Goal: Task Accomplishment & Management: Manage account settings

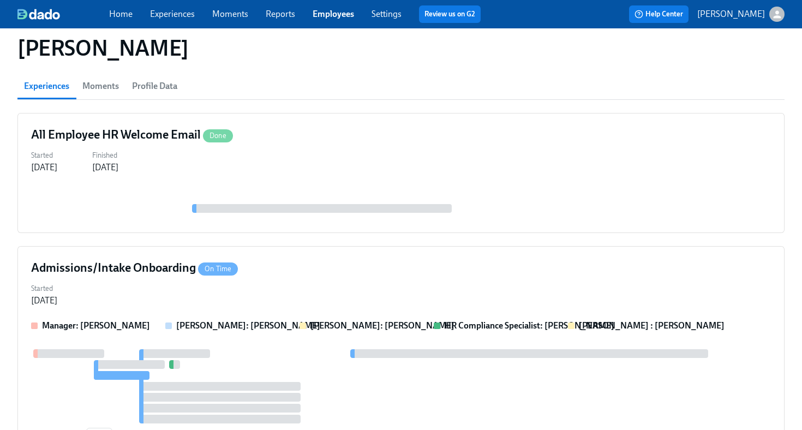
scroll to position [147, 0]
click at [331, 14] on link "Employees" at bounding box center [333, 14] width 41 height 10
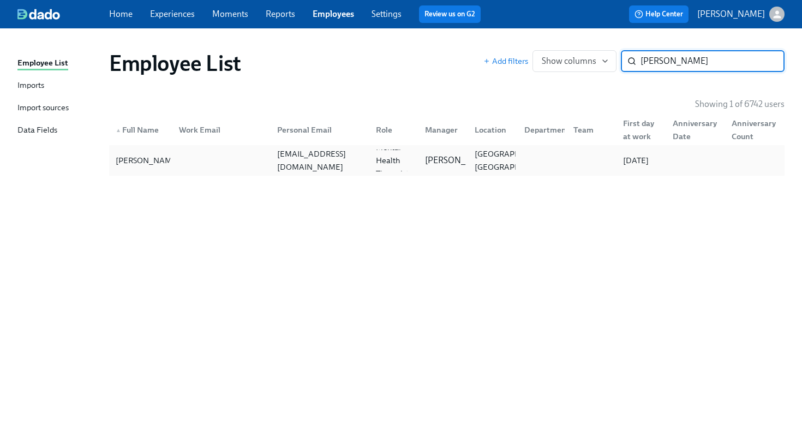
type input "sean mcc"
click at [256, 157] on div at bounding box center [219, 160] width 99 height 22
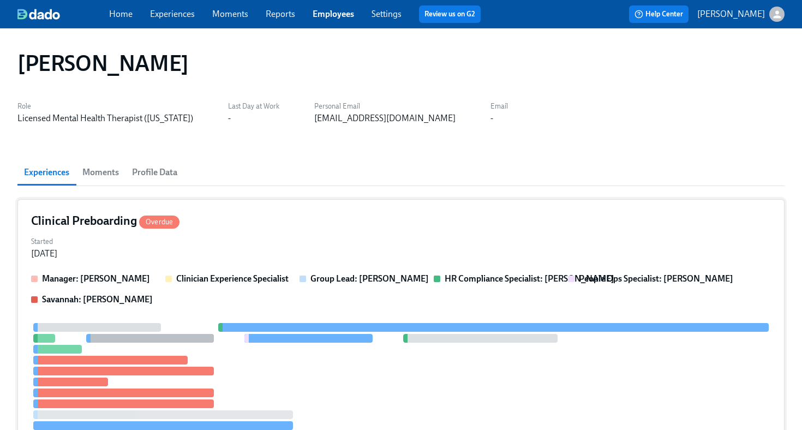
click at [247, 248] on div "Started Sep 24, 2025" at bounding box center [401, 246] width 740 height 26
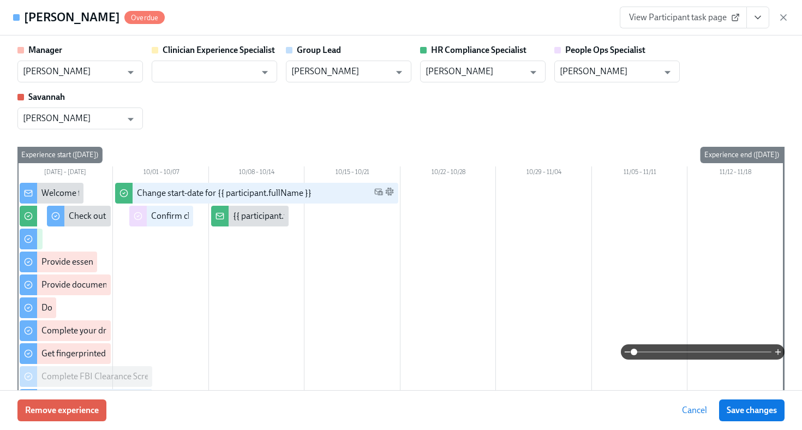
click at [754, 21] on icon "View task page" at bounding box center [757, 17] width 11 height 11
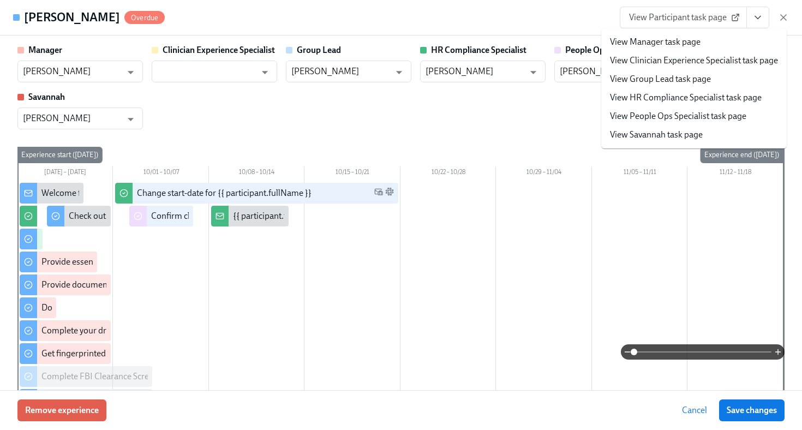
click at [699, 98] on link "View HR Compliance Specialist task page" at bounding box center [686, 98] width 152 height 12
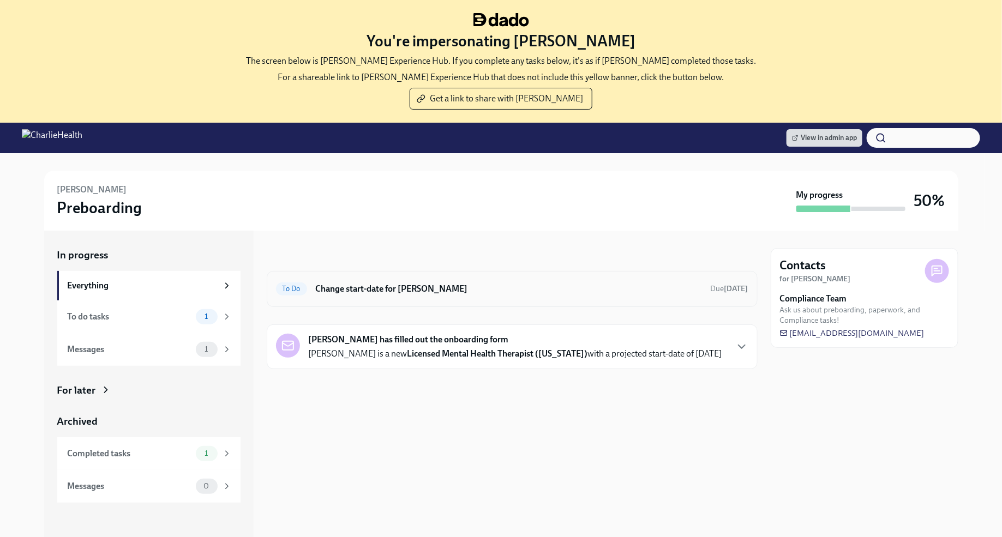
click at [460, 293] on h6 "Change start-date for [PERSON_NAME]" at bounding box center [509, 289] width 386 height 12
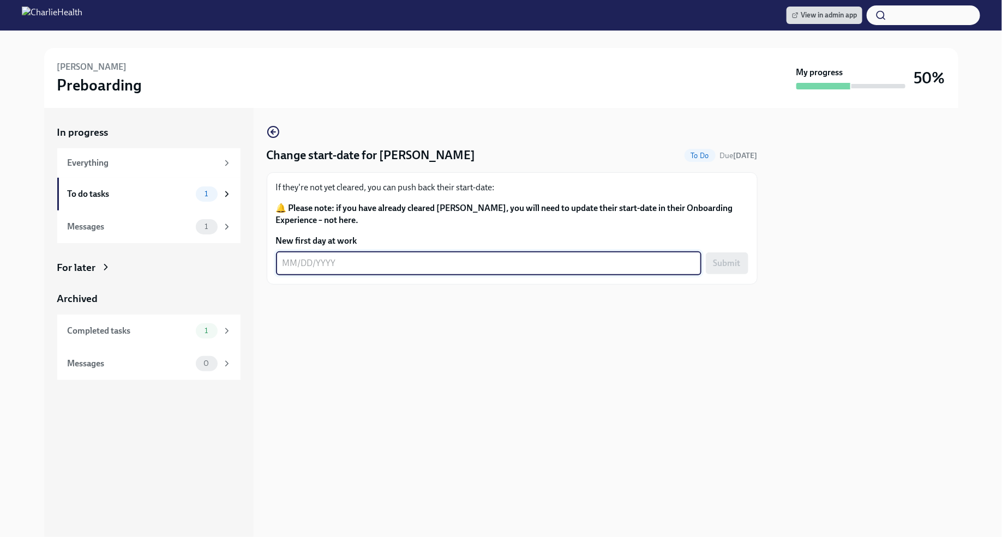
click at [286, 267] on textarea "New first day at work" at bounding box center [489, 263] width 412 height 13
type textarea "[DATE]"
click at [730, 270] on button "Submit" at bounding box center [727, 264] width 43 height 22
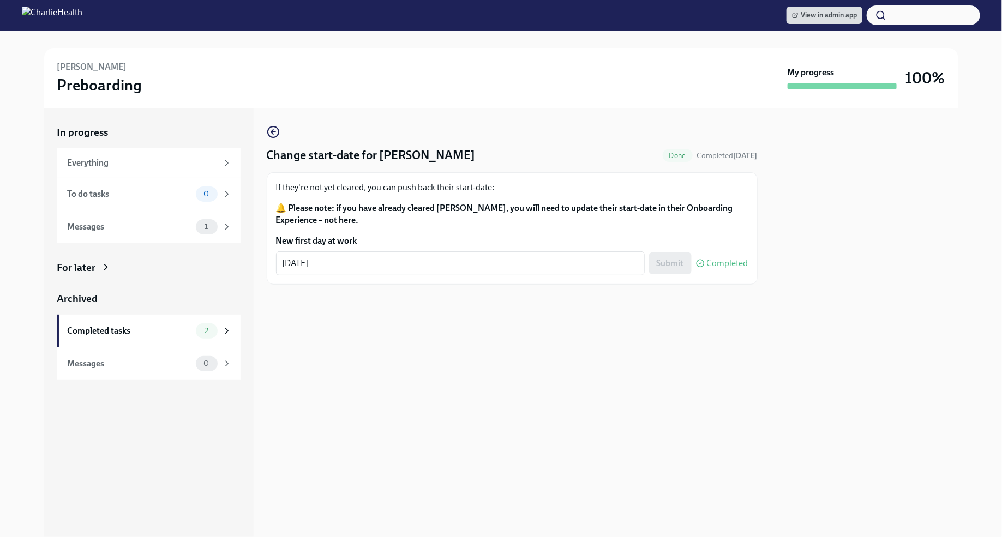
click at [782, 95] on div "[PERSON_NAME] Preboarding My progress 100%" at bounding box center [501, 78] width 914 height 60
